Goal: Find contact information: Find contact information

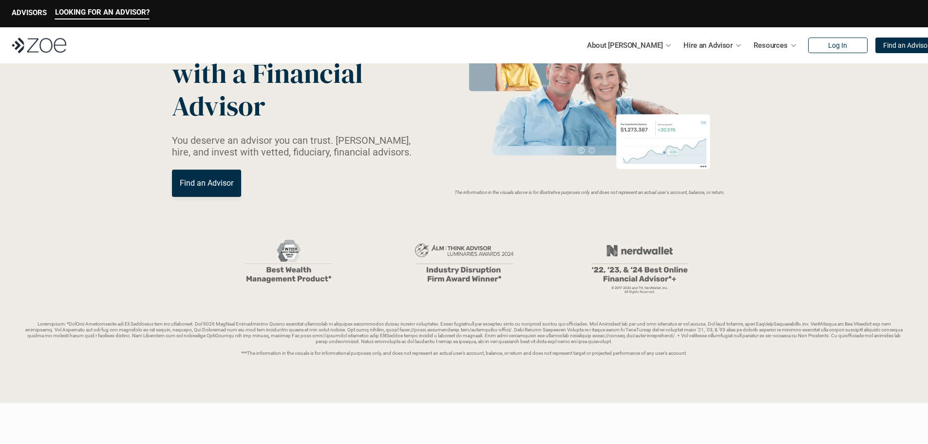
scroll to position [2052, 0]
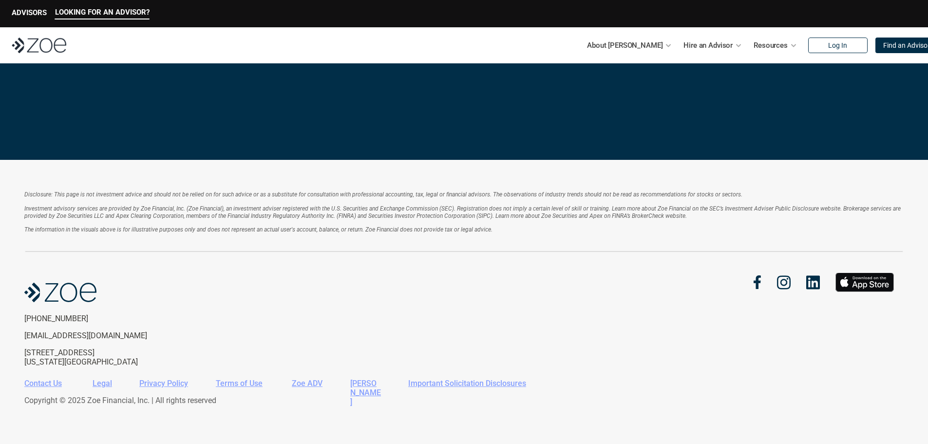
drag, startPoint x: 931, startPoint y: 71, endPoint x: 222, endPoint y: 311, distance: 748.8
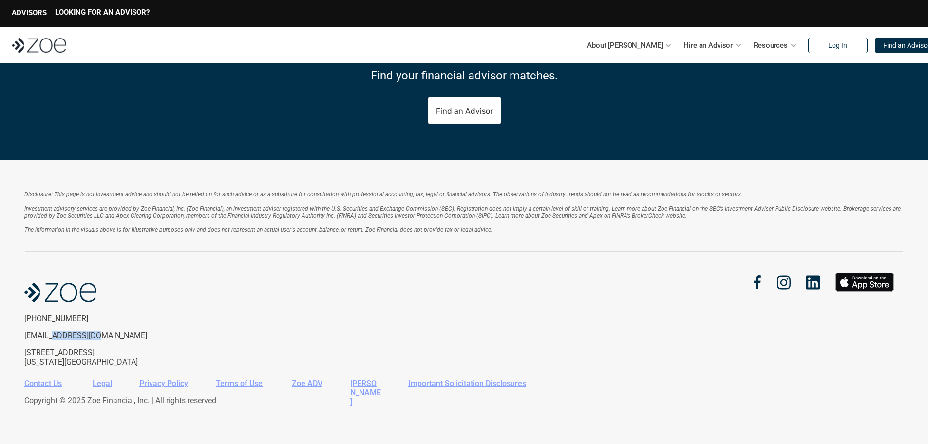
drag, startPoint x: 133, startPoint y: 331, endPoint x: 53, endPoint y: 340, distance: 80.4
click at [53, 340] on p "[EMAIL_ADDRESS][DOMAIN_NAME]" at bounding box center [104, 335] width 160 height 9
copy p "@[DOMAIN_NAME]"
drag, startPoint x: 95, startPoint y: 314, endPoint x: 18, endPoint y: 320, distance: 77.2
click at [18, 320] on div "Disclosure: This page is not investment advice and should not be relied on for …" at bounding box center [464, 302] width 928 height 284
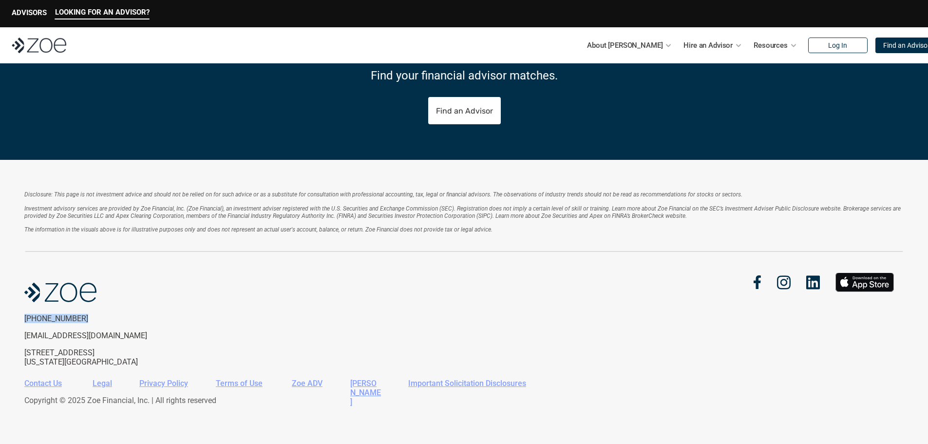
copy p "[PHONE_NUMBER]"
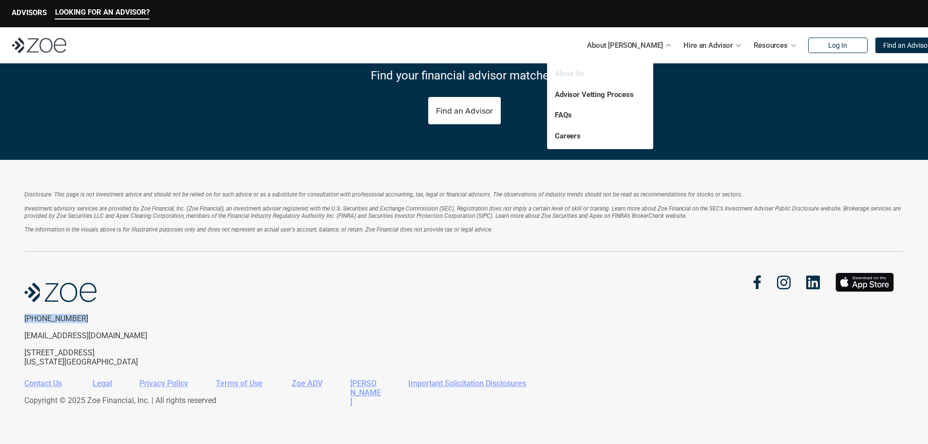
click at [573, 75] on link "About Us" at bounding box center [569, 73] width 29 height 9
